Goal: Navigation & Orientation: Find specific page/section

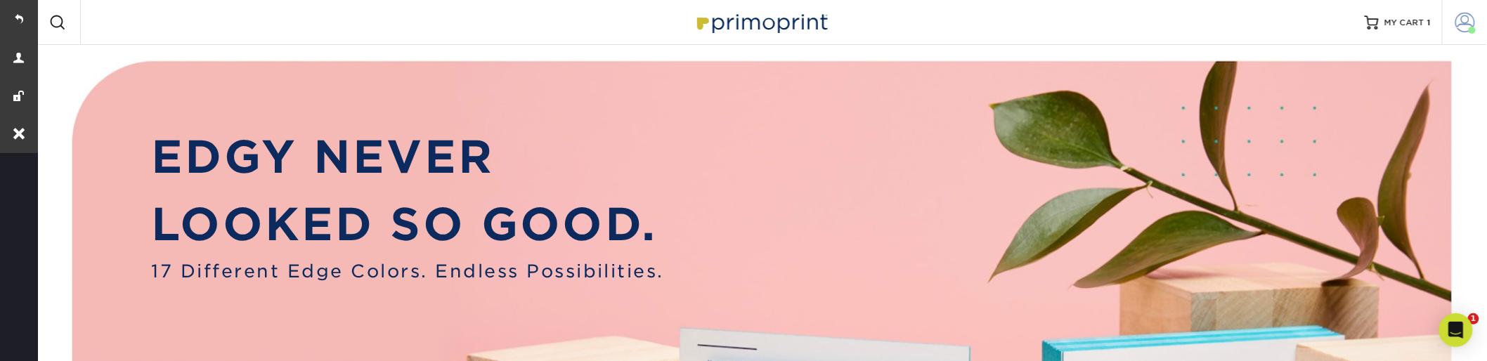
click at [1466, 25] on span at bounding box center [1465, 23] width 20 height 20
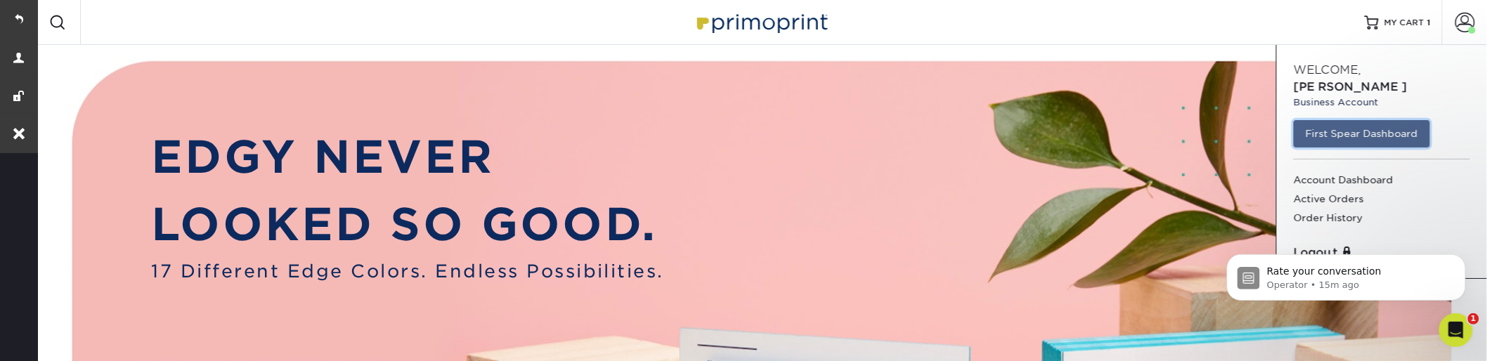
click at [1368, 124] on link "First Spear Dashboard" at bounding box center [1361, 133] width 136 height 27
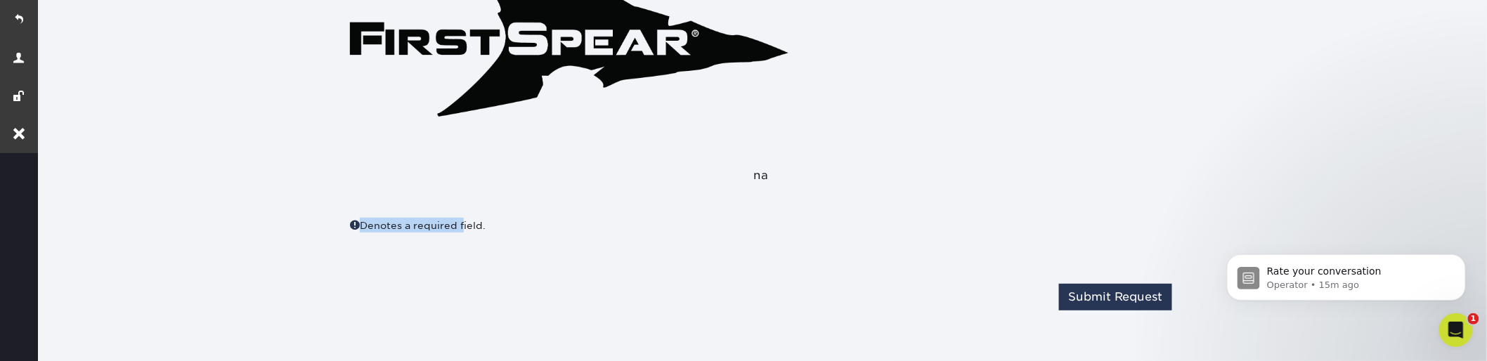
drag, startPoint x: 353, startPoint y: 223, endPoint x: 467, endPoint y: 223, distance: 113.8
click at [466, 223] on div "Denotes a required field." at bounding box center [550, 225] width 400 height 15
click at [457, 229] on div "Denotes a required field." at bounding box center [550, 225] width 400 height 15
click at [457, 230] on div "Denotes a required field." at bounding box center [550, 225] width 400 height 15
click at [350, 218] on div "Denotes a required field." at bounding box center [550, 225] width 400 height 15
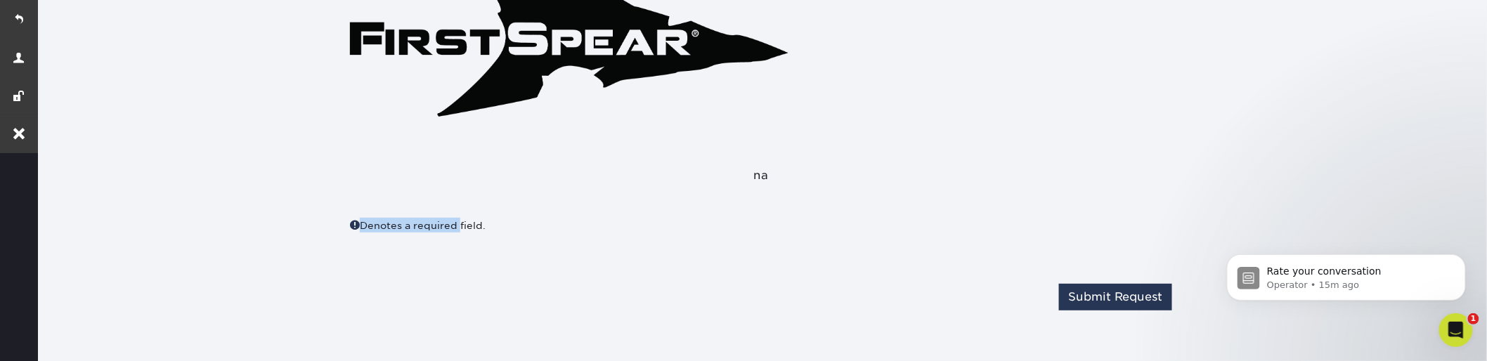
click at [354, 223] on span at bounding box center [355, 225] width 10 height 11
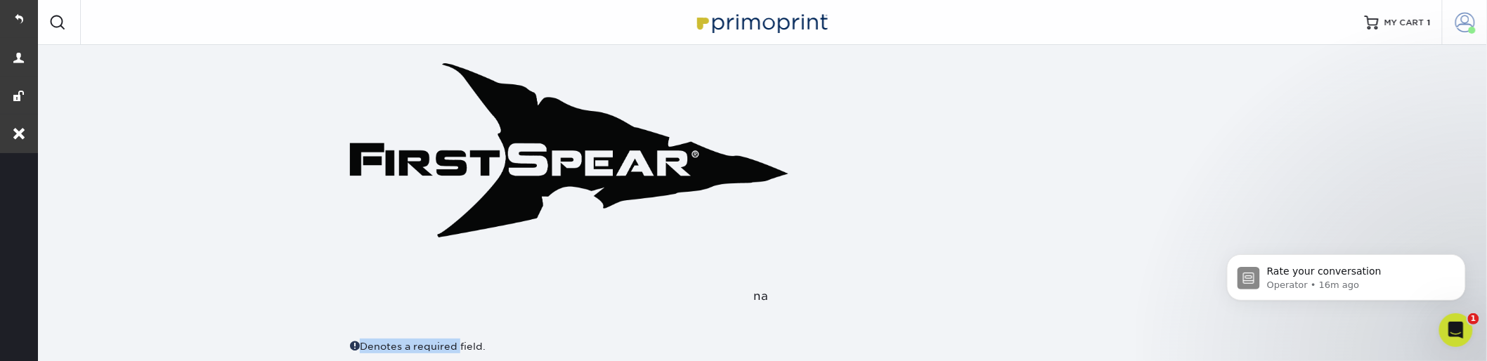
click at [1466, 18] on span at bounding box center [1465, 23] width 20 height 20
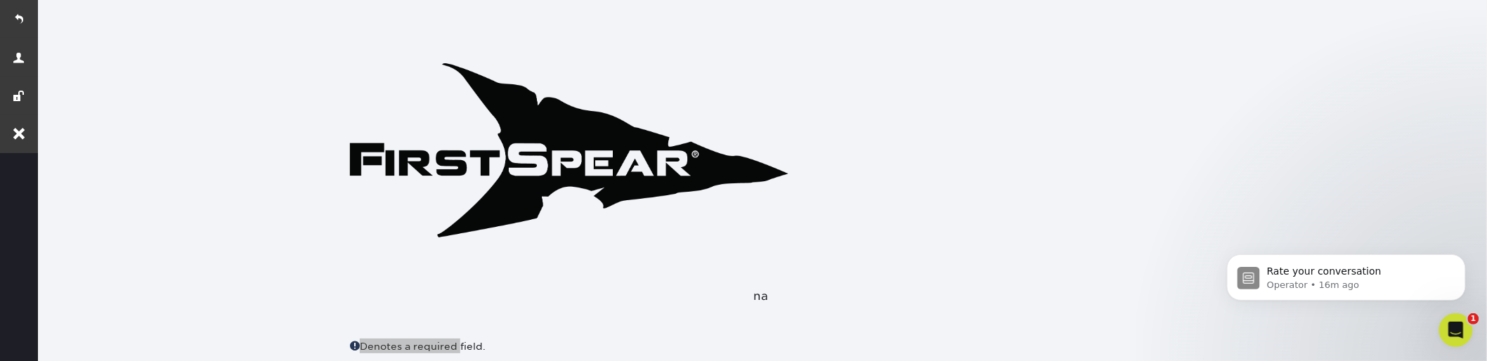
scroll to position [121, 0]
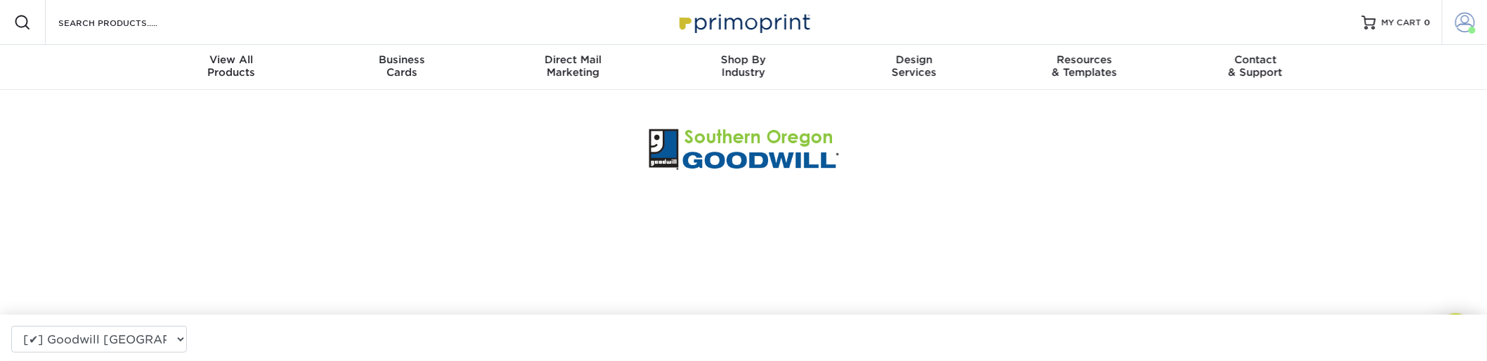
click at [1458, 21] on span at bounding box center [1465, 23] width 20 height 20
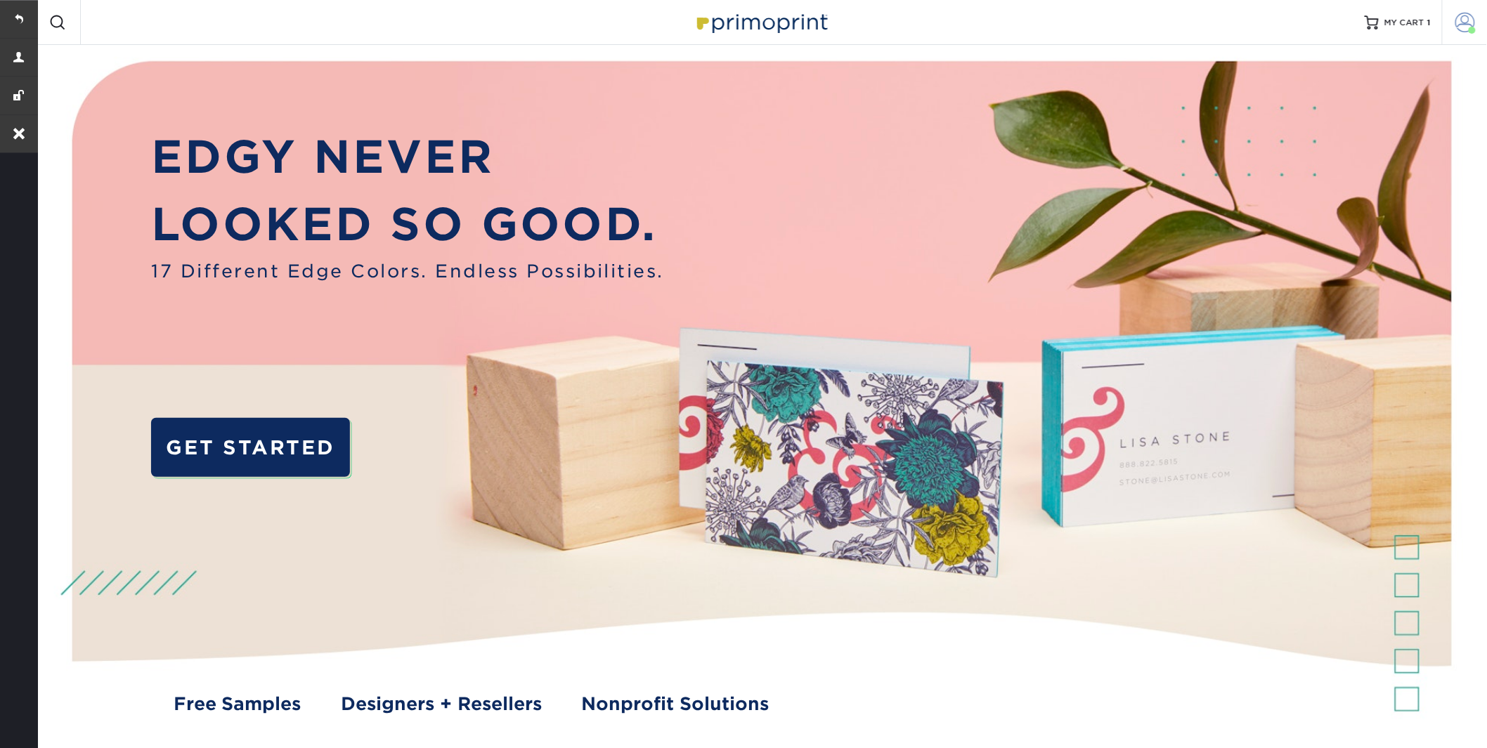
click at [1456, 19] on span at bounding box center [1465, 23] width 20 height 20
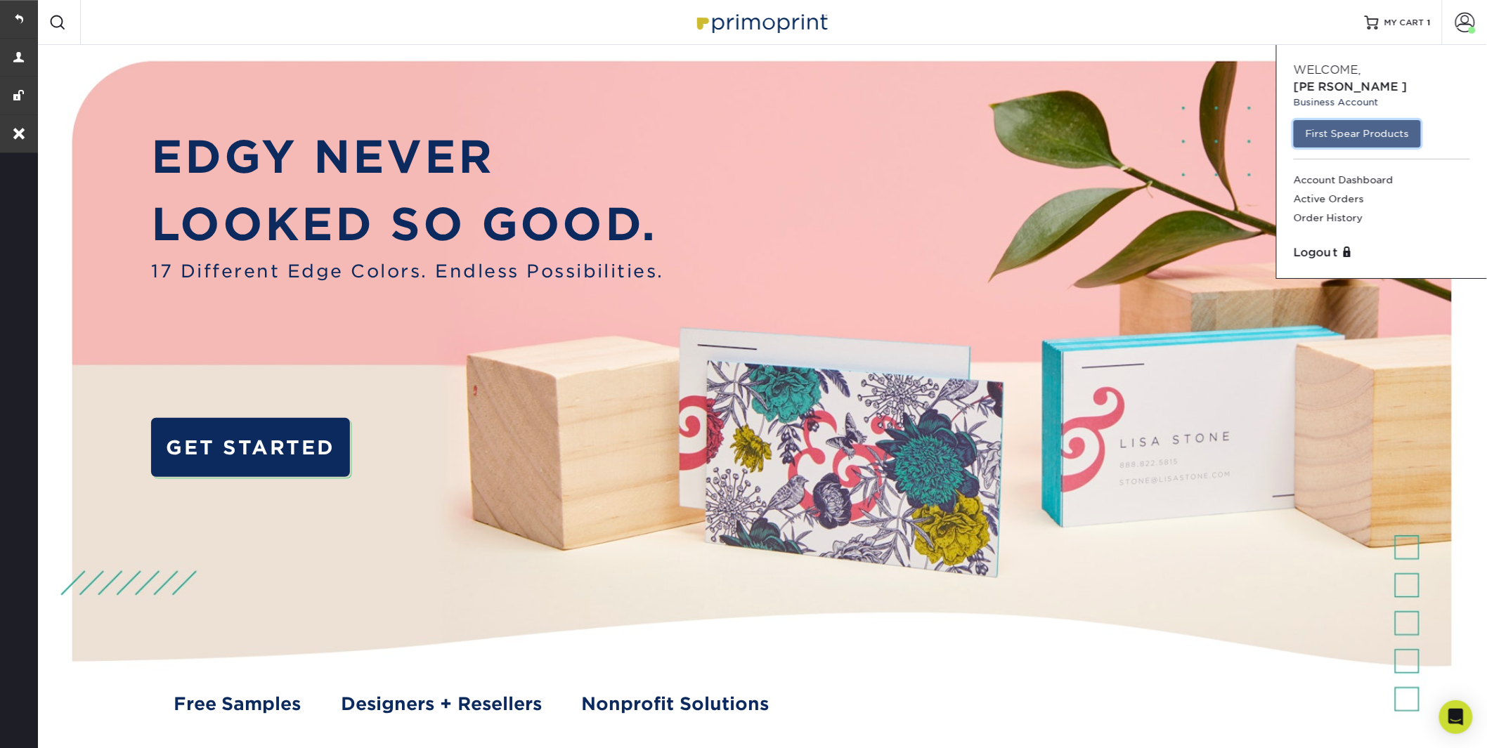
click at [1343, 120] on link "First Spear Products" at bounding box center [1356, 133] width 127 height 27
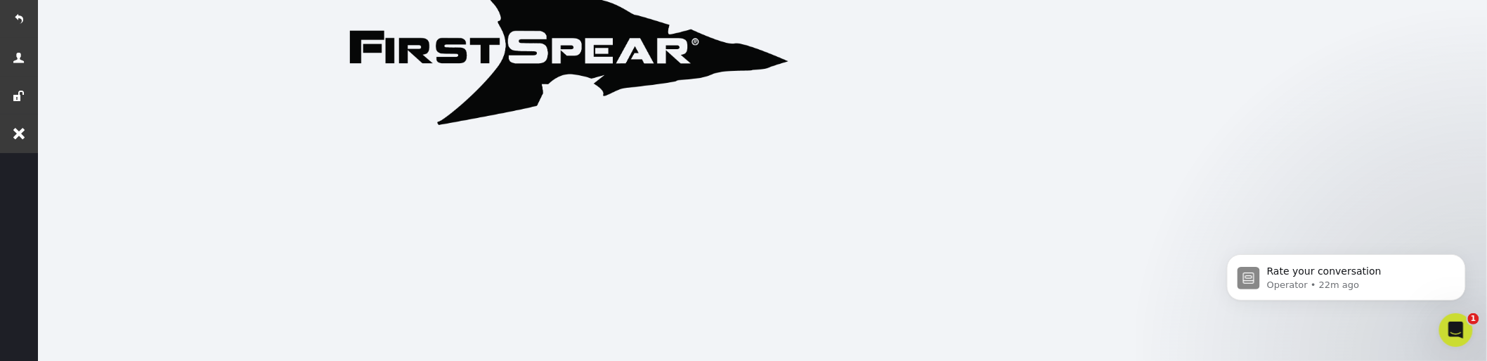
scroll to position [254, 0]
